Goal: Navigation & Orientation: Go to known website

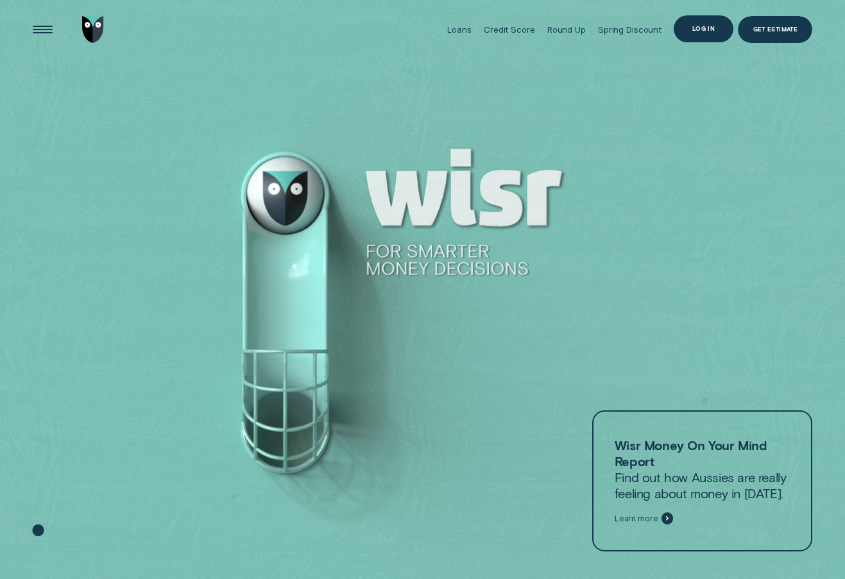
click at [696, 30] on div "Log in" at bounding box center [703, 28] width 22 height 5
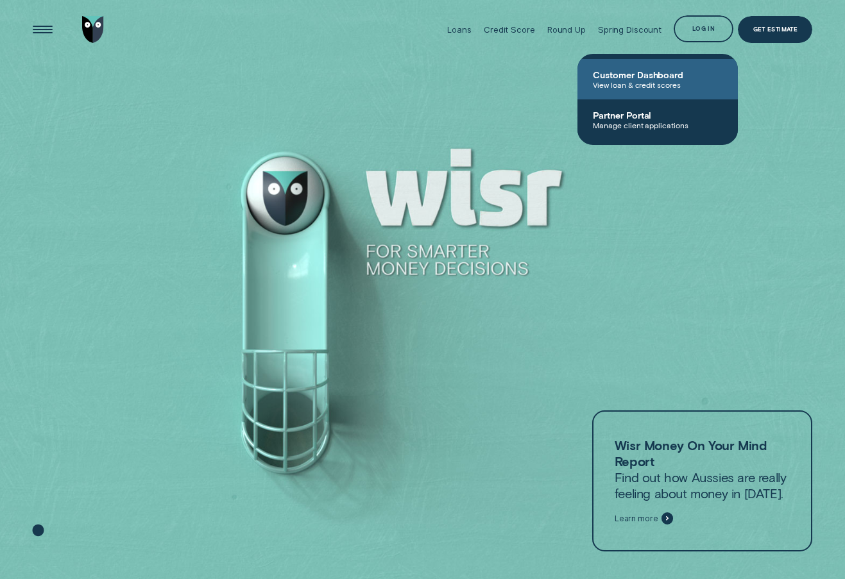
click at [653, 80] on span "View loan & credit scores" at bounding box center [658, 84] width 130 height 9
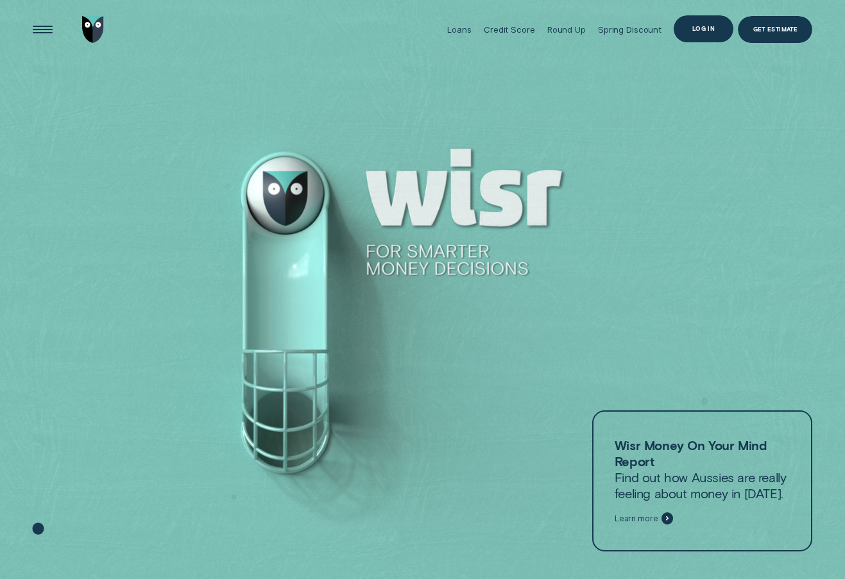
click at [696, 21] on div "Log in" at bounding box center [703, 28] width 59 height 27
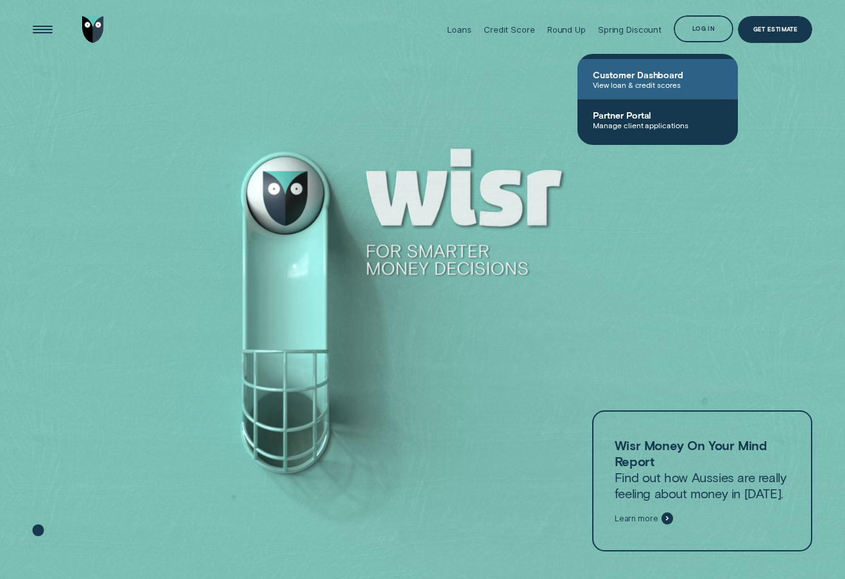
click at [647, 74] on span "Customer Dashboard" at bounding box center [658, 74] width 130 height 11
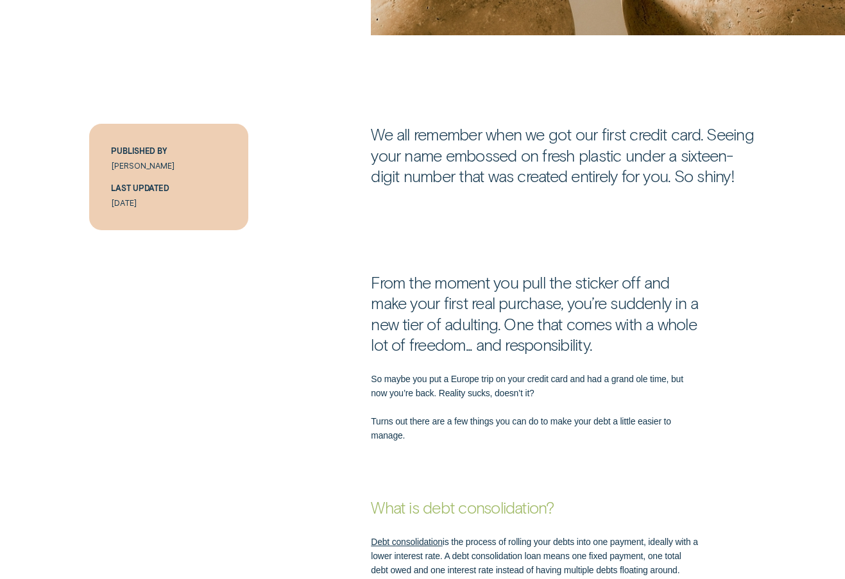
scroll to position [642, 0]
